Goal: Information Seeking & Learning: Learn about a topic

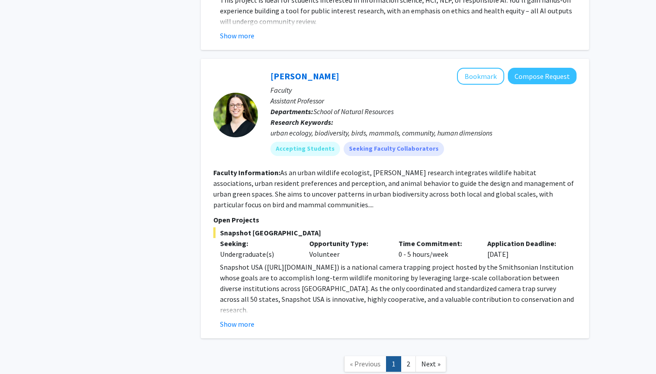
scroll to position [3766, 0]
click at [407, 357] on link "2" at bounding box center [408, 365] width 15 height 16
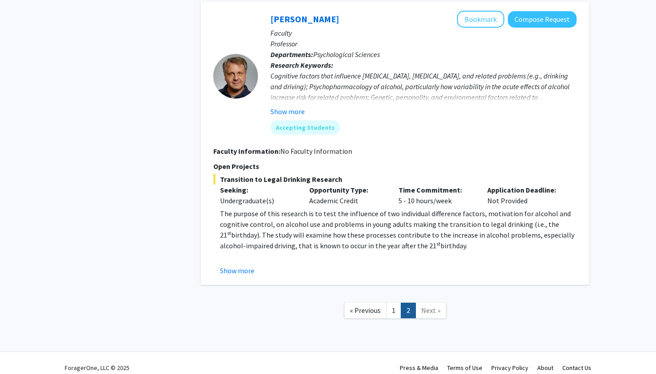
scroll to position [751, 0]
click at [394, 303] on link "1" at bounding box center [393, 311] width 15 height 16
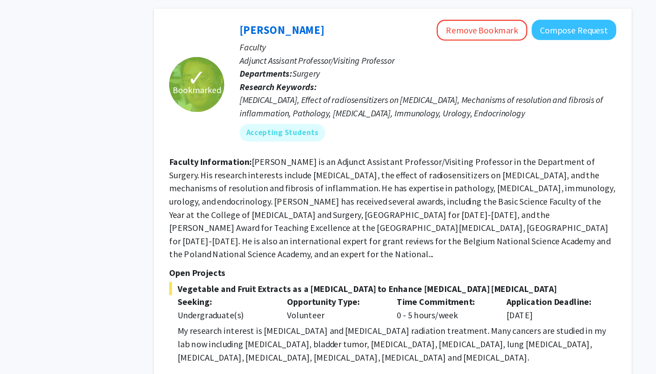
scroll to position [2781, 0]
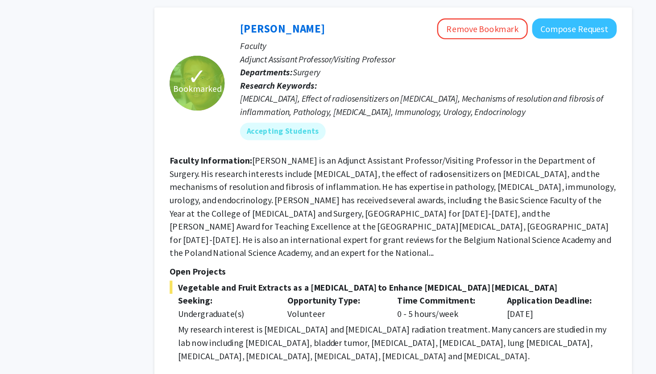
click at [415, 196] on fg-read-more "[PERSON_NAME] is an Adjunct Assistant Professor/Visiting Professor in the Depar…" at bounding box center [394, 238] width 362 height 84
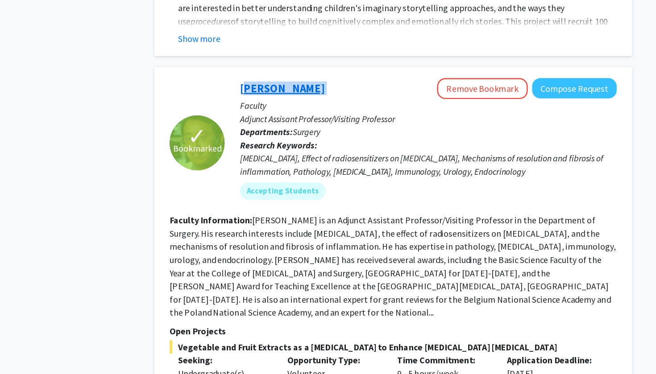
drag, startPoint x: 191, startPoint y: 20, endPoint x: 195, endPoint y: 17, distance: 4.7
click at [258, 85] on div "Yujiang Fang Remove Bookmark Compose Request Faculty Adjunct Assisant Professor…" at bounding box center [417, 138] width 319 height 106
copy link "[PERSON_NAME]"
click at [323, 196] on fg-read-more "[PERSON_NAME] is an Adjunct Assistant Professor/Visiting Professor in the Depar…" at bounding box center [394, 238] width 362 height 84
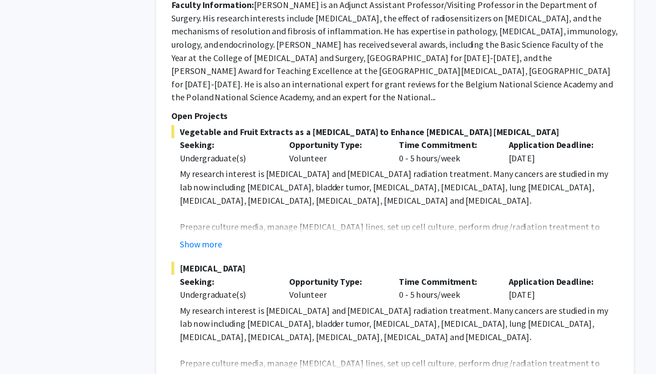
scroll to position [2909, 0]
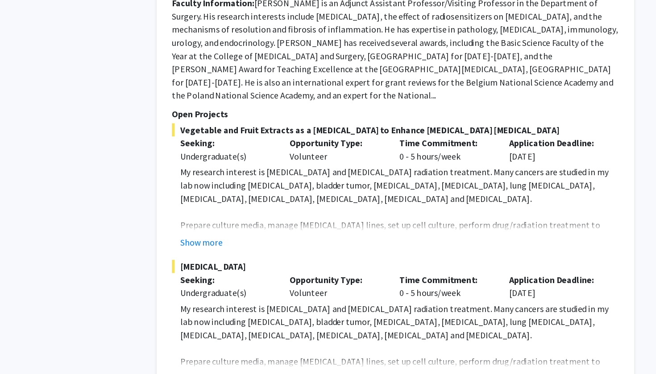
click at [220, 373] on button "Show more" at bounding box center [237, 378] width 34 height 11
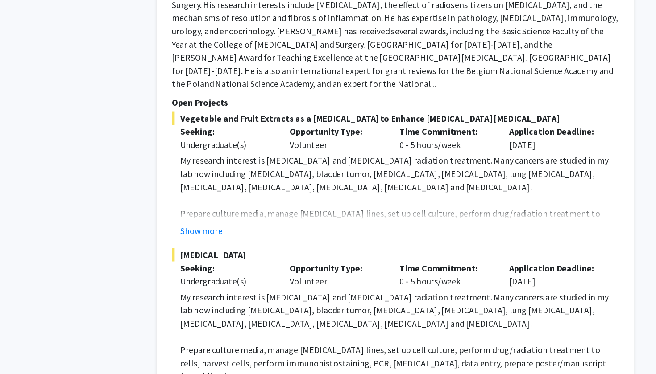
scroll to position [2924, 0]
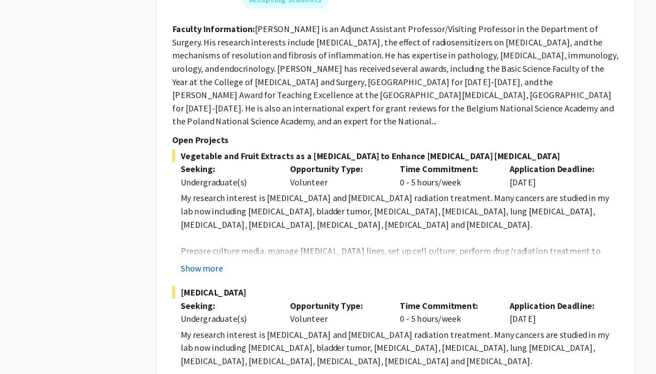
click at [220, 248] on button "Show more" at bounding box center [237, 253] width 34 height 11
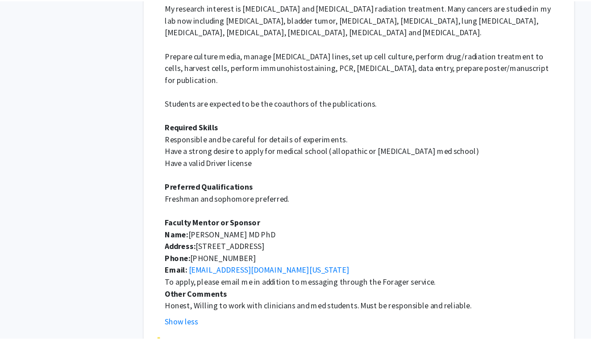
scroll to position [3108, 0]
